Goal: Transaction & Acquisition: Purchase product/service

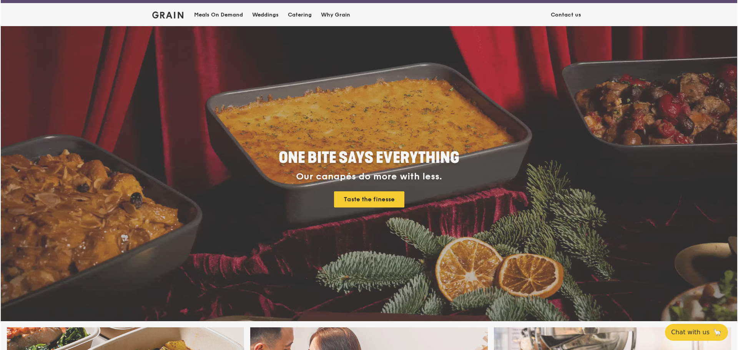
scroll to position [38, 0]
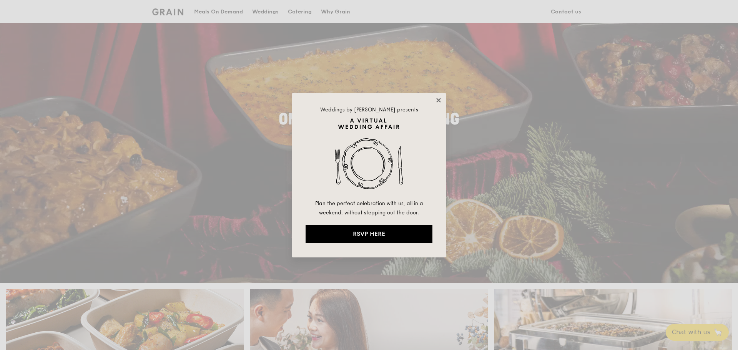
click at [440, 98] on icon at bounding box center [438, 100] width 7 height 7
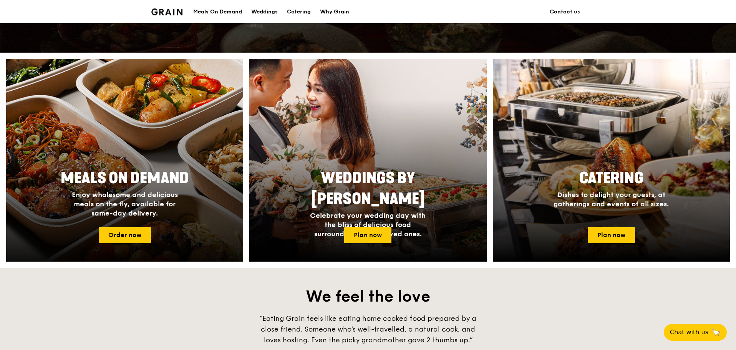
scroll to position [269, 0]
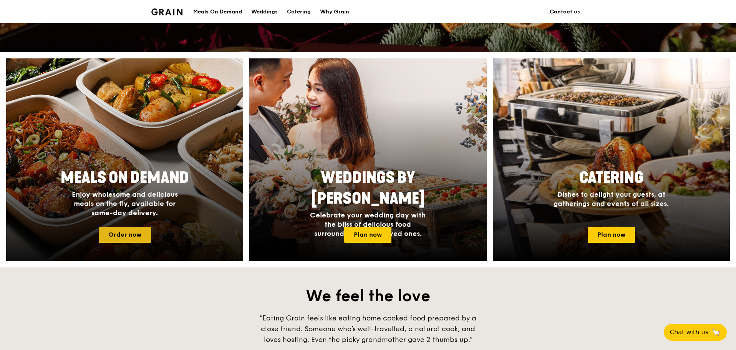
click at [139, 233] on link "Order now" at bounding box center [125, 235] width 52 height 16
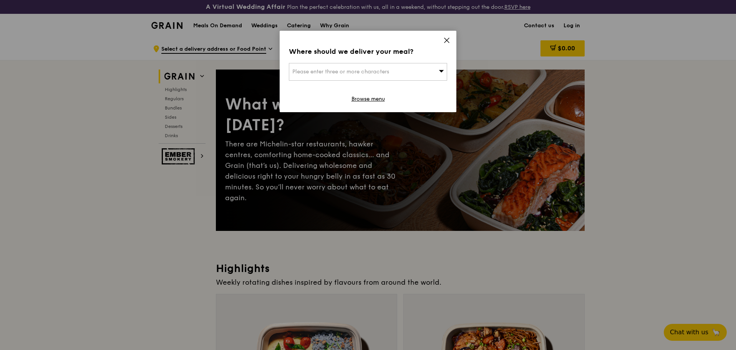
click at [445, 38] on icon at bounding box center [447, 40] width 5 height 5
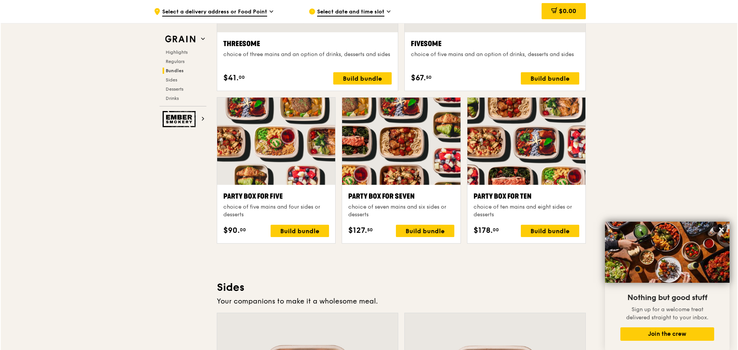
scroll to position [1461, 0]
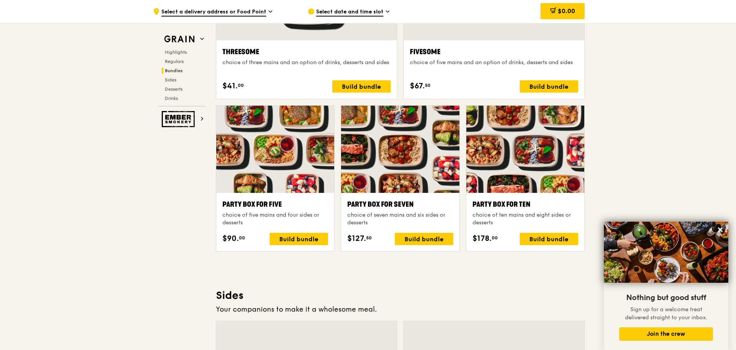
click at [513, 178] on div at bounding box center [526, 149] width 118 height 87
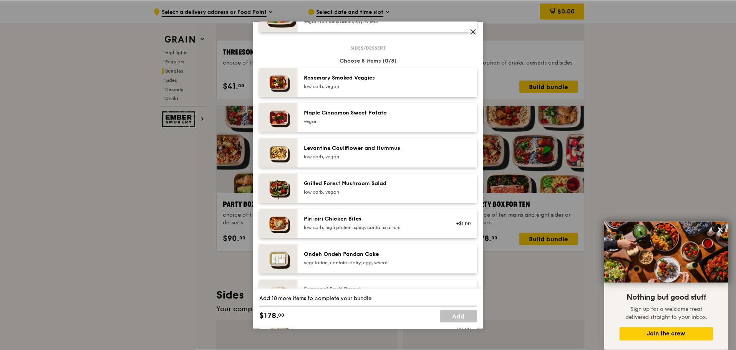
scroll to position [346, 0]
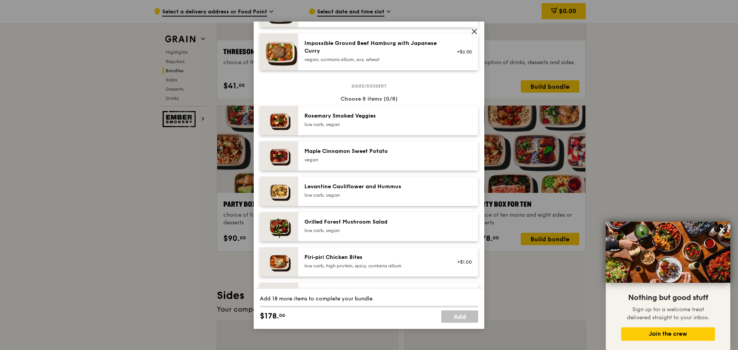
click at [474, 33] on icon at bounding box center [474, 31] width 7 height 7
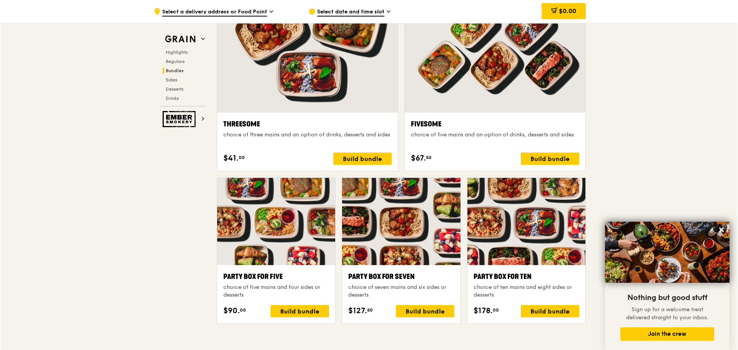
scroll to position [1345, 0]
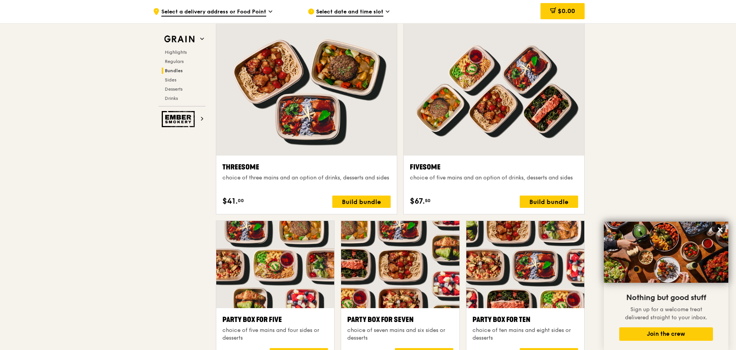
click at [507, 177] on div "choice of five mains and an option of drinks, desserts and sides" at bounding box center [494, 178] width 168 height 8
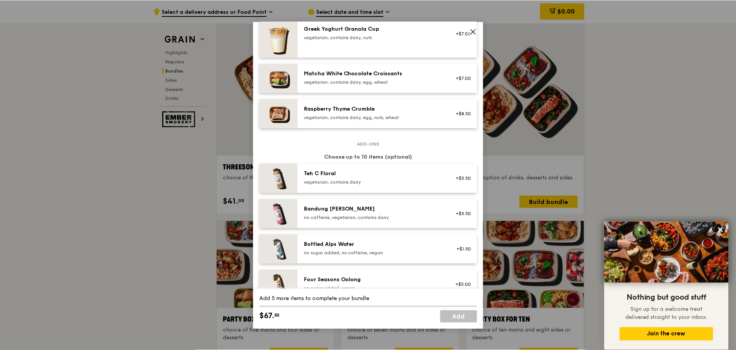
scroll to position [692, 0]
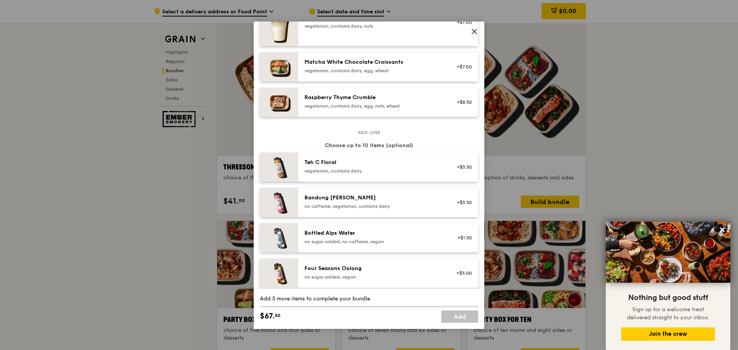
click at [475, 31] on icon at bounding box center [474, 31] width 5 height 5
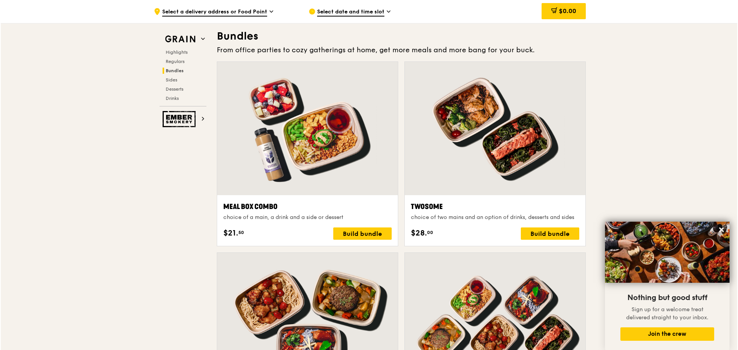
scroll to position [1345, 0]
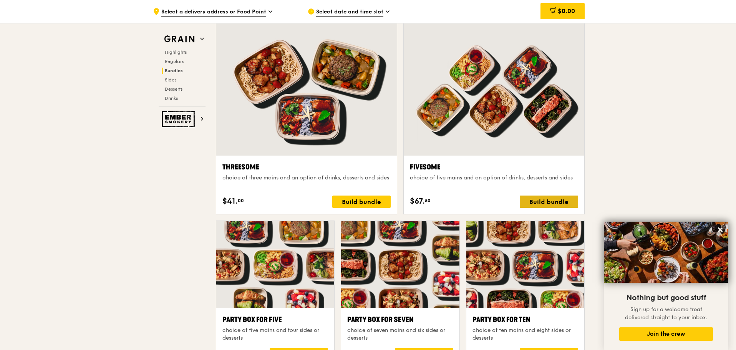
click at [537, 201] on div "Build bundle" at bounding box center [549, 202] width 58 height 12
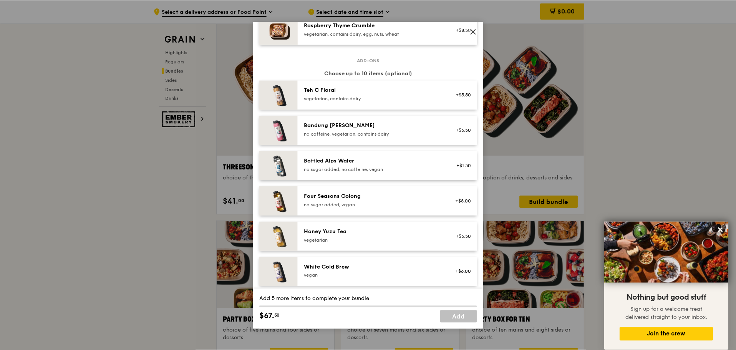
scroll to position [880, 0]
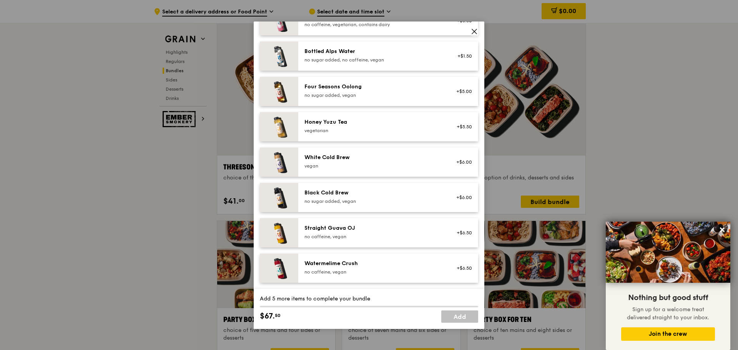
click at [472, 31] on icon at bounding box center [474, 31] width 7 height 7
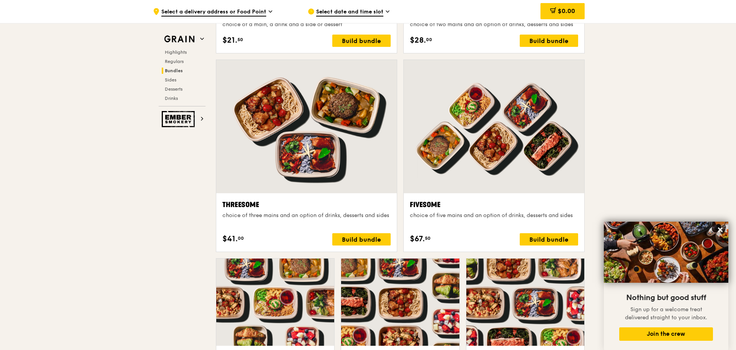
scroll to position [1307, 0]
